Goal: Task Accomplishment & Management: Use online tool/utility

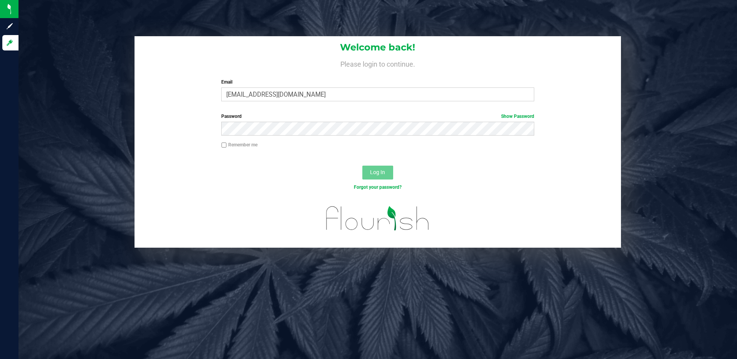
type input "[EMAIL_ADDRESS][DOMAIN_NAME]"
click at [362, 166] on button "Log In" at bounding box center [377, 173] width 31 height 14
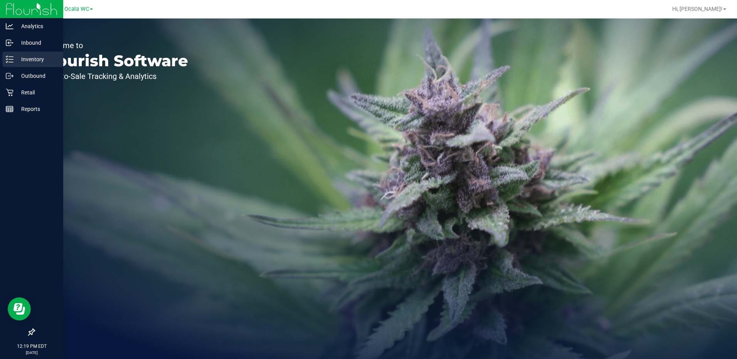
click at [33, 59] on p "Inventory" at bounding box center [36, 59] width 46 height 9
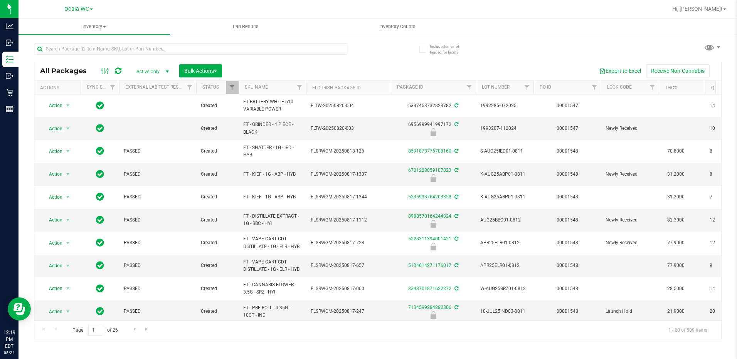
click at [155, 71] on span "Active Only" at bounding box center [151, 71] width 42 height 11
click at [141, 115] on li "All" at bounding box center [151, 119] width 42 height 12
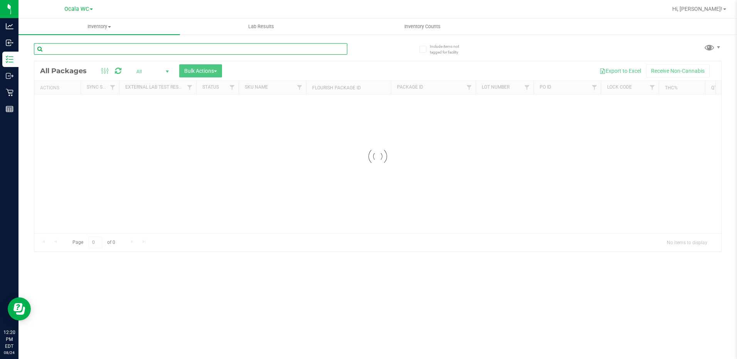
paste input "W-APR25FIC02-0514"
type input "W-APR25FIC02-0514"
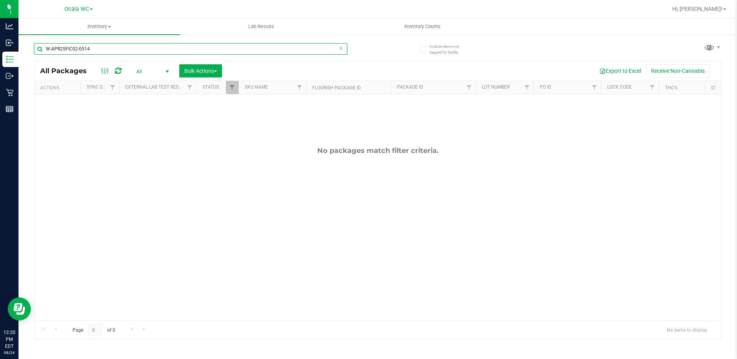
click at [101, 49] on input "W-APR25FIC02-0514" at bounding box center [190, 49] width 313 height 12
type input "ddf"
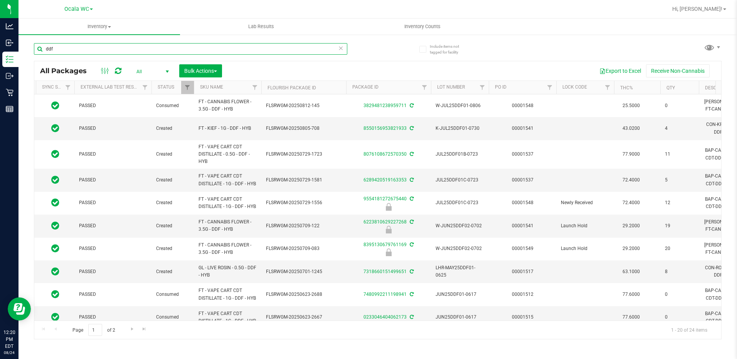
scroll to position [0, 49]
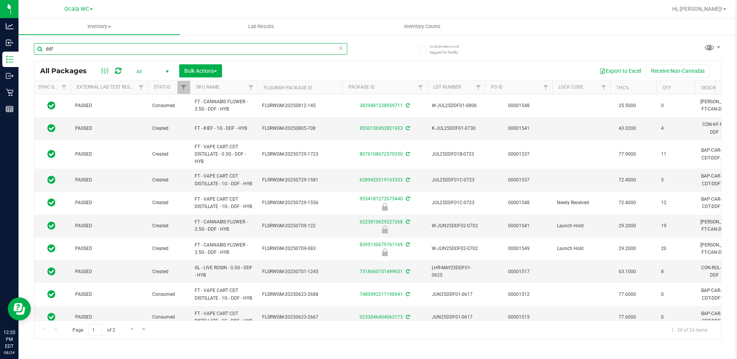
click at [68, 48] on input "ddf" at bounding box center [190, 49] width 313 height 12
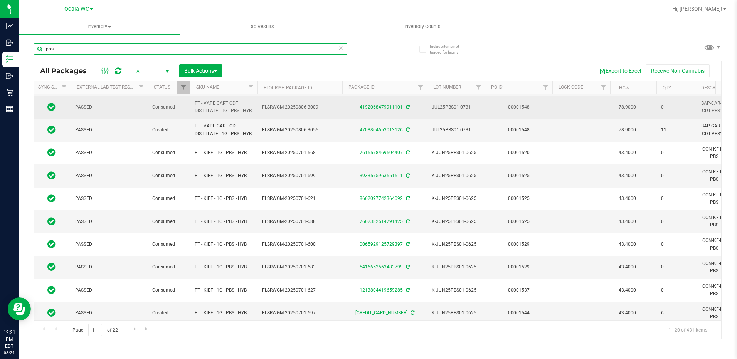
scroll to position [0, 49]
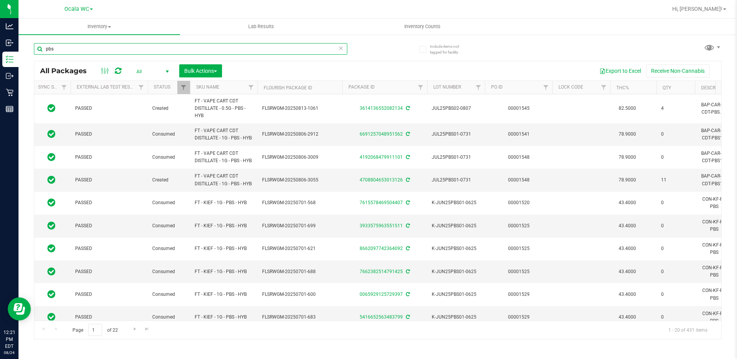
click at [68, 52] on input "pbs" at bounding box center [190, 49] width 313 height 12
type input "pbs"
click at [605, 89] on span "Filter" at bounding box center [603, 87] width 6 height 6
click at [67, 49] on input "pbs" at bounding box center [190, 49] width 313 height 12
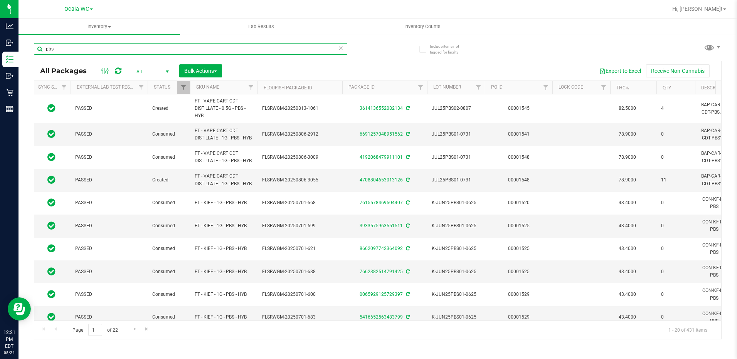
click at [67, 49] on input "pbs" at bounding box center [190, 49] width 313 height 12
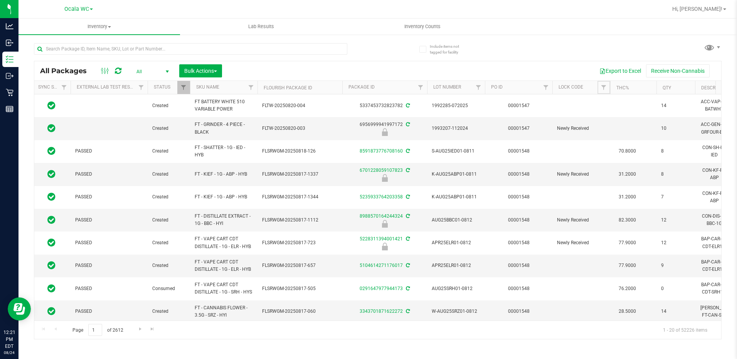
click at [604, 89] on span "Filter" at bounding box center [603, 87] width 6 height 6
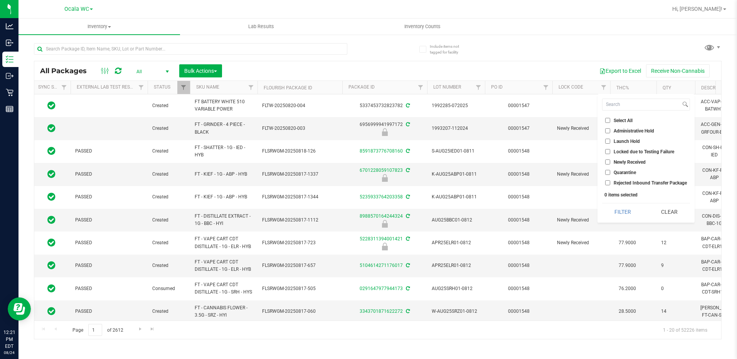
click at [608, 141] on input "Launch Hold" at bounding box center [607, 141] width 5 height 5
checkbox input "true"
click at [607, 172] on input "Quarantine" at bounding box center [607, 172] width 5 height 5
checkbox input "true"
click at [623, 210] on button "Filter" at bounding box center [622, 211] width 41 height 17
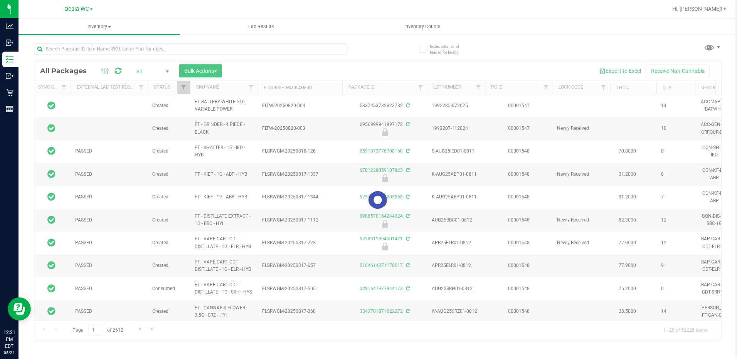
click at [604, 89] on div at bounding box center [377, 200] width 687 height 278
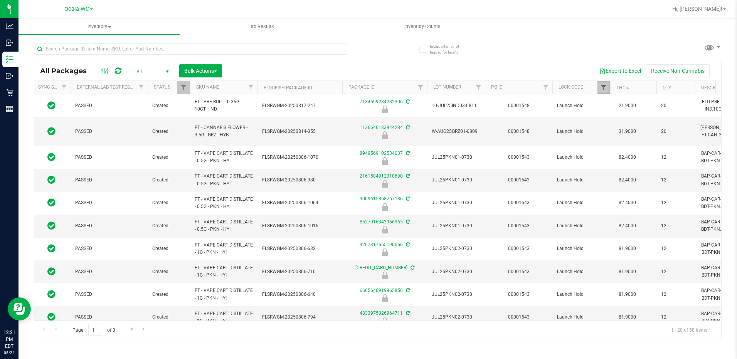
click at [603, 89] on span "Filter" at bounding box center [603, 87] width 6 height 6
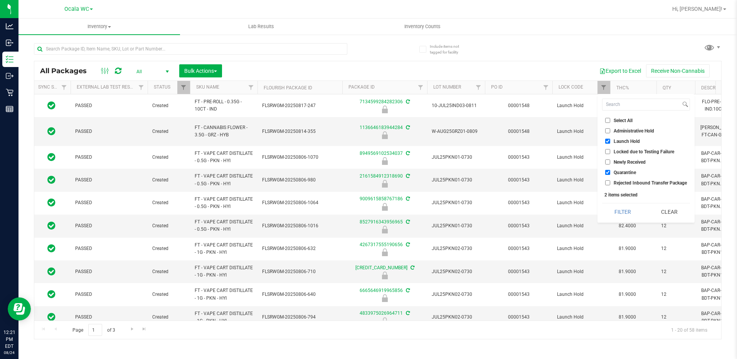
click at [608, 131] on input "Administrative Hold" at bounding box center [607, 130] width 5 height 5
checkbox input "true"
click at [624, 212] on button "Filter" at bounding box center [622, 211] width 41 height 17
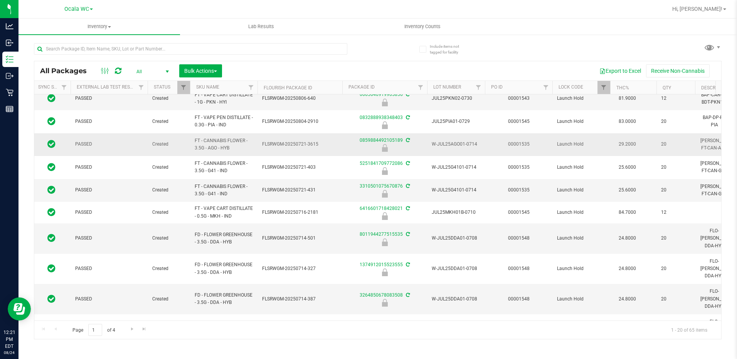
scroll to position [231, 49]
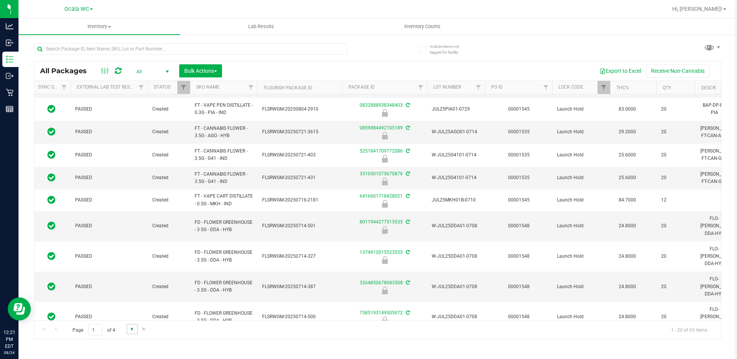
click at [129, 329] on span "Go to the next page" at bounding box center [132, 329] width 6 height 6
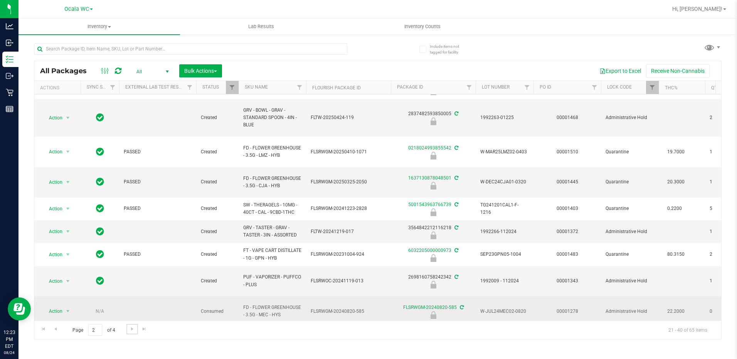
scroll to position [258, 0]
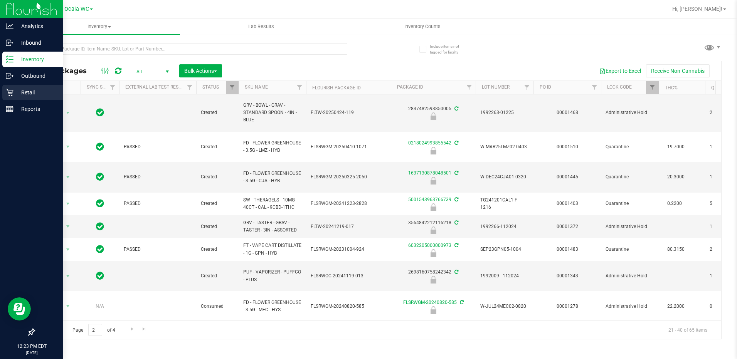
click at [31, 93] on p "Retail" at bounding box center [36, 92] width 46 height 9
